Goal: Navigation & Orientation: Find specific page/section

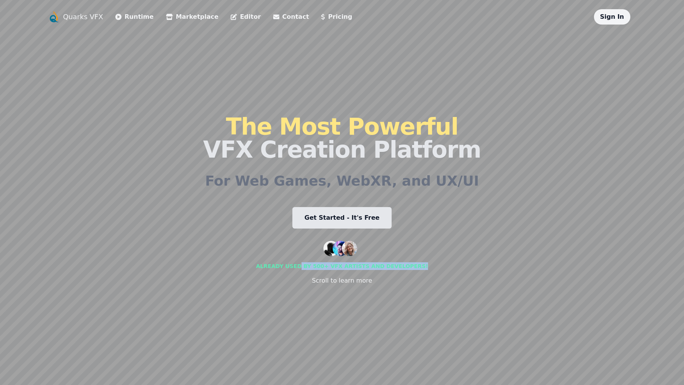
drag, startPoint x: 305, startPoint y: 269, endPoint x: 407, endPoint y: 270, distance: 101.2
click at [407, 270] on div "Already used by 500+ vfx artists and developers! Scroll to learn more" at bounding box center [342, 263] width 172 height 44
click at [395, 288] on div "The Most Powerful VFX Creation Platform For Web Games, WebXR, and UX/UI Get Sta…" at bounding box center [342, 200] width 278 height 351
click at [172, 15] on link "Marketplace" at bounding box center [192, 16] width 53 height 9
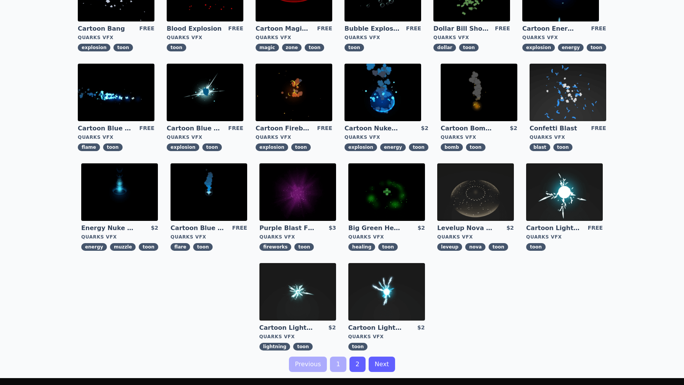
scroll to position [90, 0]
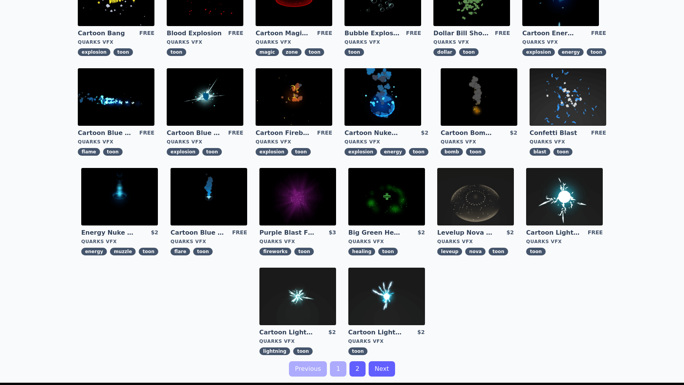
click at [358, 366] on link "2" at bounding box center [358, 368] width 16 height 15
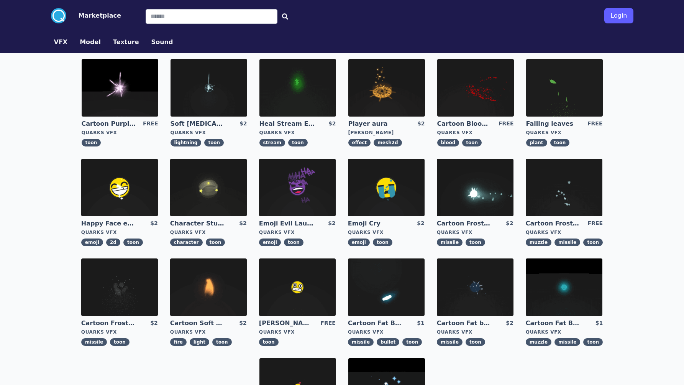
click at [151, 42] on button "Sound" at bounding box center [162, 42] width 22 height 9
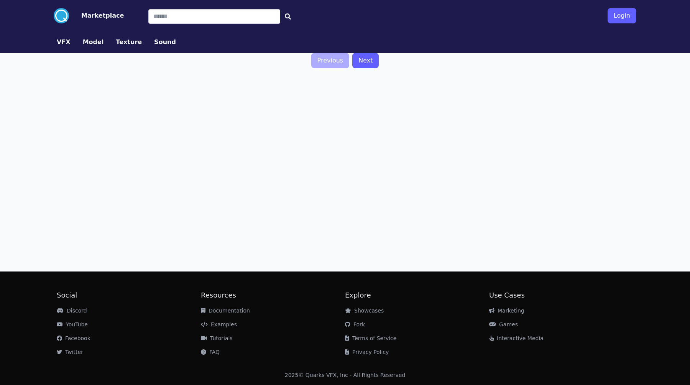
click at [70, 43] on link "VFX" at bounding box center [64, 42] width 26 height 9
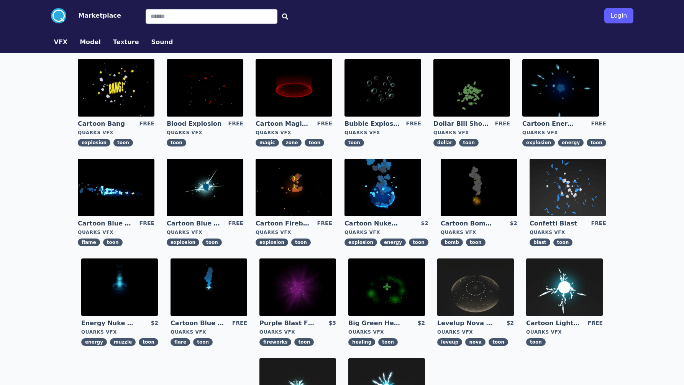
click at [92, 43] on button "Model" at bounding box center [90, 42] width 21 height 9
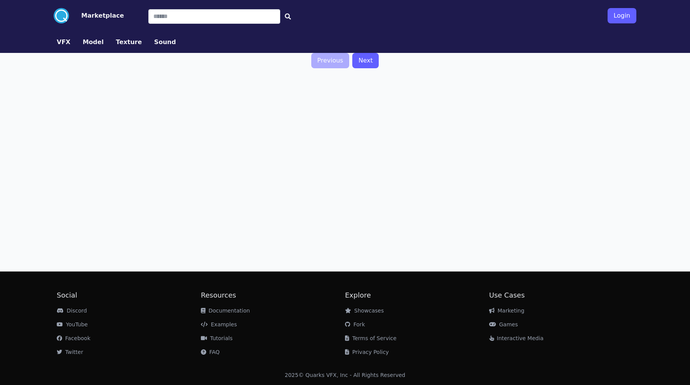
click at [118, 43] on button "Texture" at bounding box center [129, 42] width 26 height 9
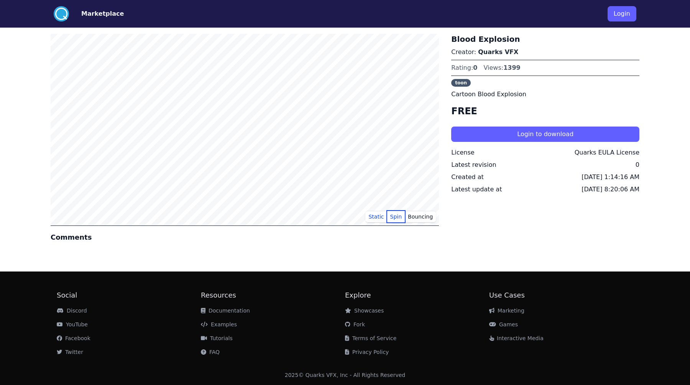
click at [394, 213] on button "Spin" at bounding box center [396, 216] width 18 height 11
click at [424, 218] on button "Bouncing" at bounding box center [420, 216] width 31 height 11
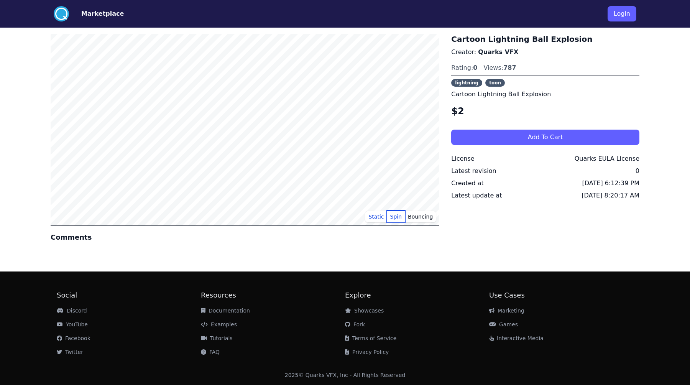
click at [397, 213] on button "Spin" at bounding box center [396, 216] width 18 height 11
click at [416, 213] on button "Bouncing" at bounding box center [420, 216] width 31 height 11
